Goal: Transaction & Acquisition: Purchase product/service

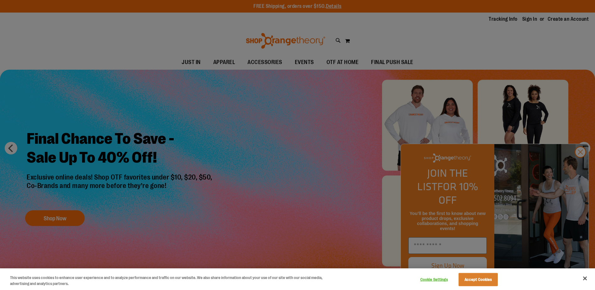
click at [575, 160] on div at bounding box center [297, 145] width 595 height 290
click at [486, 275] on button "Accept Cookies" at bounding box center [477, 279] width 39 height 13
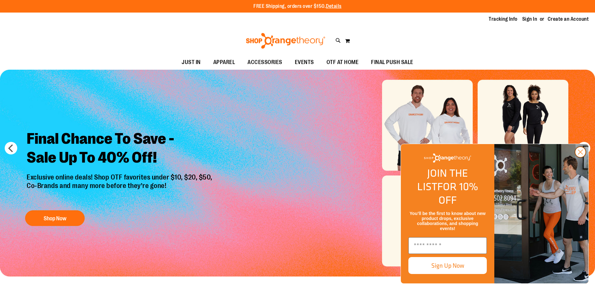
click at [582, 157] on circle "Close dialog" at bounding box center [580, 152] width 10 height 10
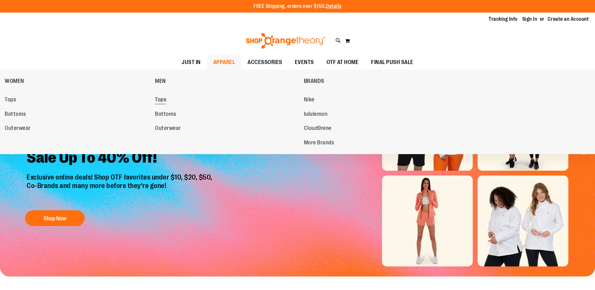
click at [161, 98] on span "Tops" at bounding box center [160, 100] width 11 height 8
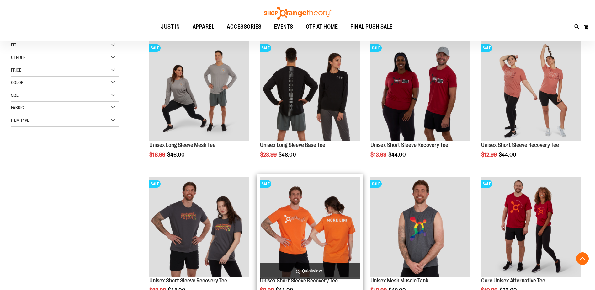
scroll to position [188, 0]
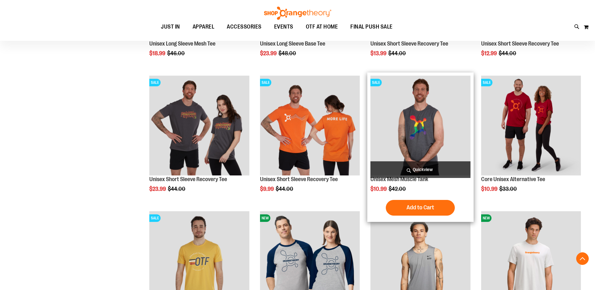
click at [428, 126] on img "product" at bounding box center [420, 126] width 100 height 100
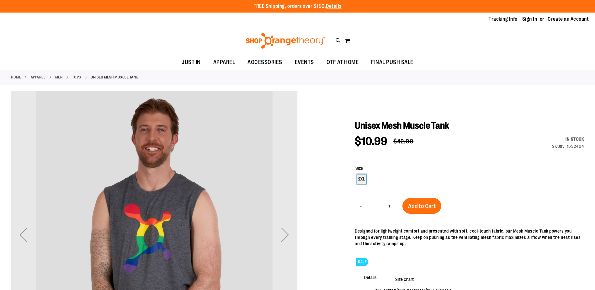
click at [359, 180] on div "2XL" at bounding box center [361, 178] width 9 height 9
type input "***"
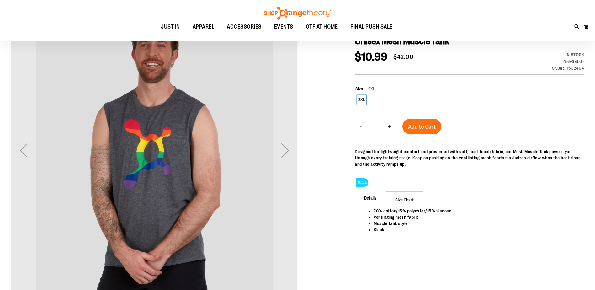
scroll to position [125, 0]
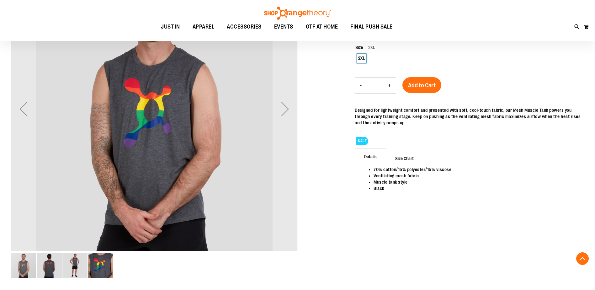
click at [91, 271] on img "image 4 of 4" at bounding box center [100, 265] width 25 height 25
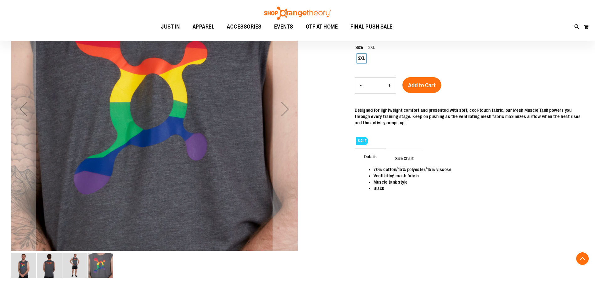
click at [71, 267] on img "image 3 of 4" at bounding box center [74, 265] width 25 height 25
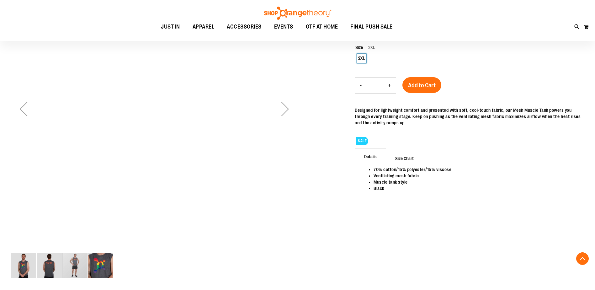
click at [45, 264] on img "image 2 of 4" at bounding box center [49, 265] width 25 height 25
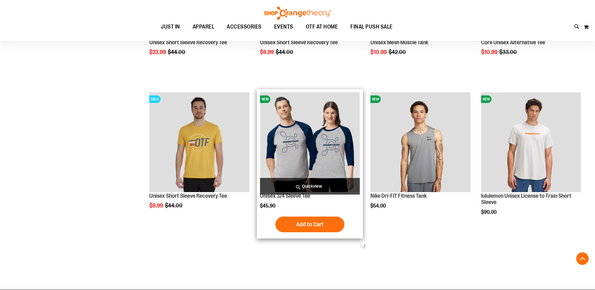
scroll to position [275, 0]
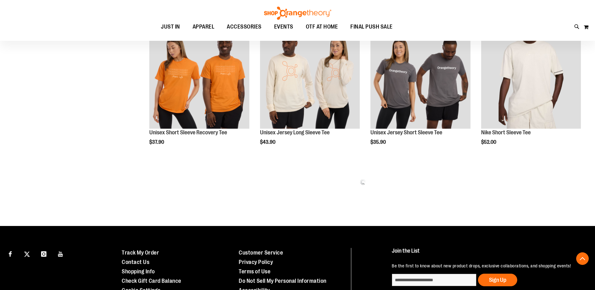
scroll to position [777, 0]
